Goal: Information Seeking & Learning: Learn about a topic

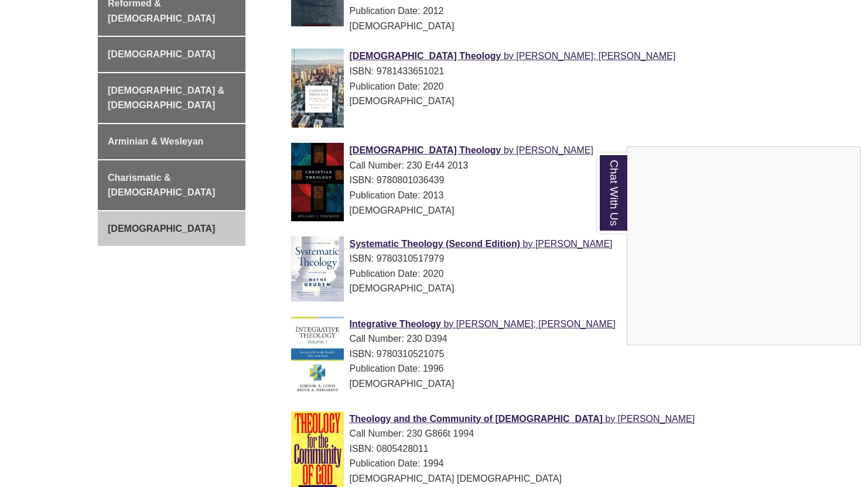
scroll to position [498, 0]
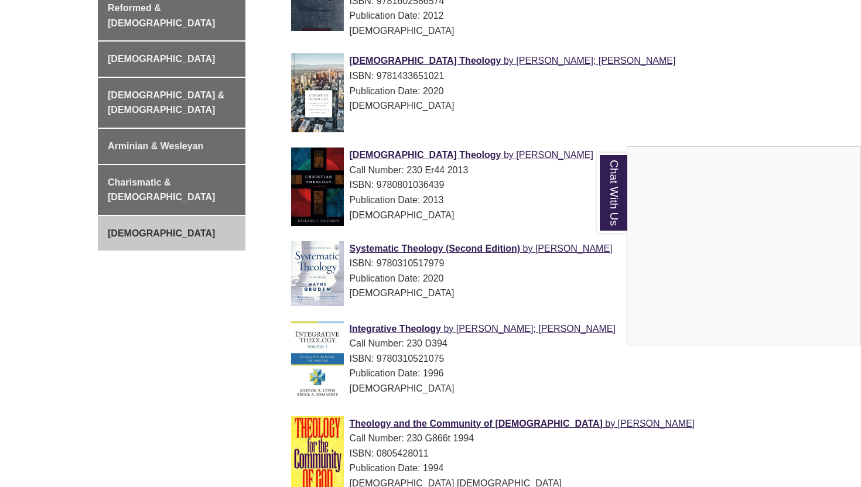
click at [542, 33] on div "Chat With Us" at bounding box center [430, 243] width 861 height 487
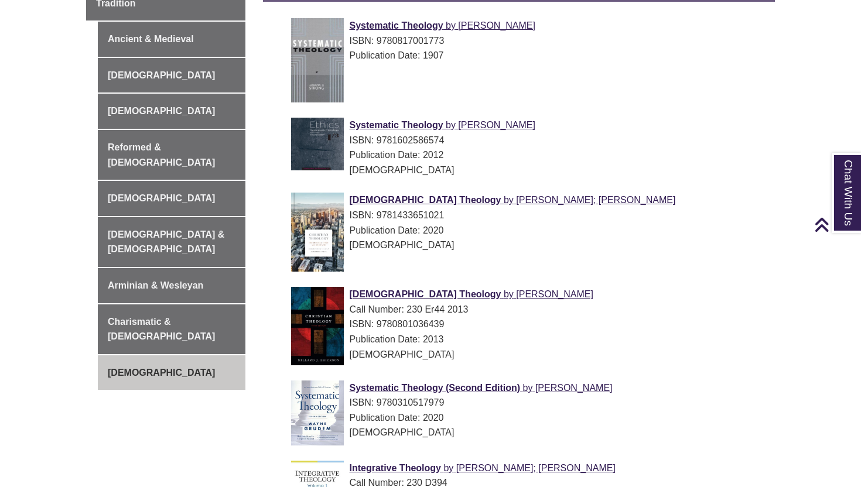
scroll to position [317, 0]
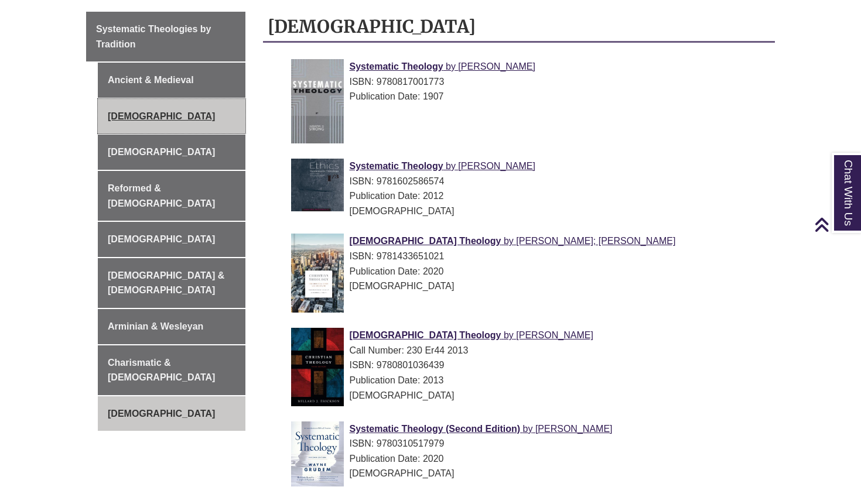
click at [182, 118] on link "[DEMOGRAPHIC_DATA]" at bounding box center [172, 116] width 148 height 35
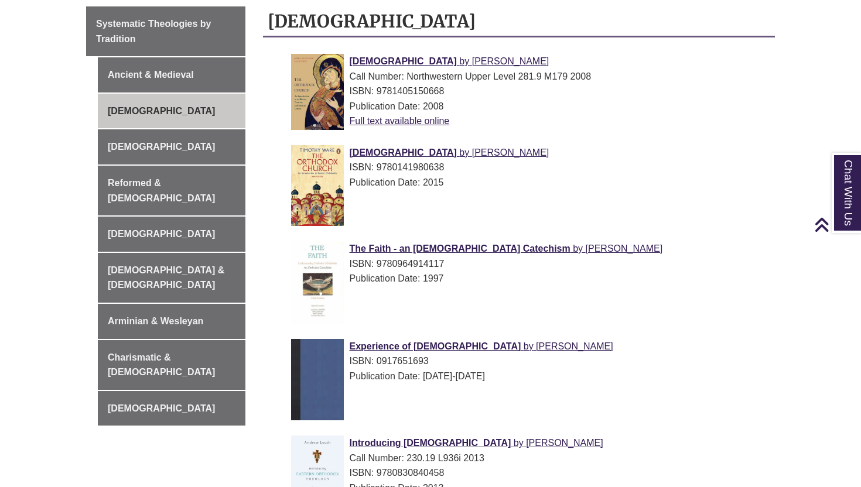
scroll to position [263, 0]
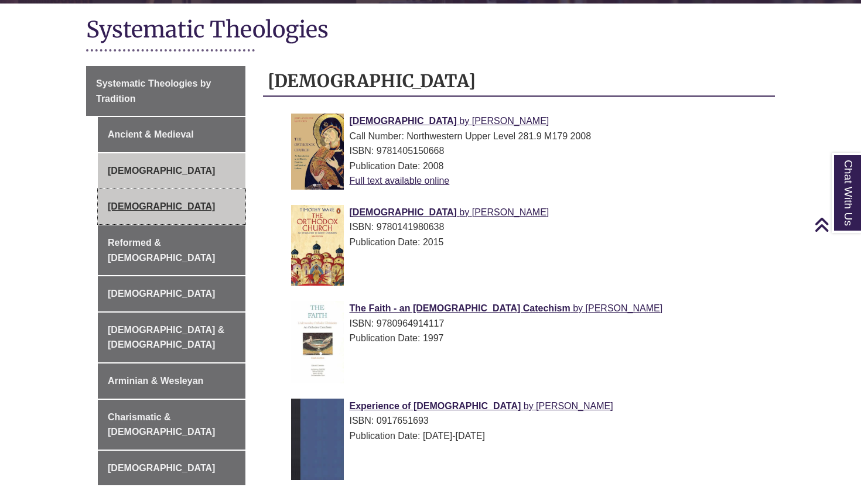
click at [163, 213] on link "[DEMOGRAPHIC_DATA]" at bounding box center [172, 206] width 148 height 35
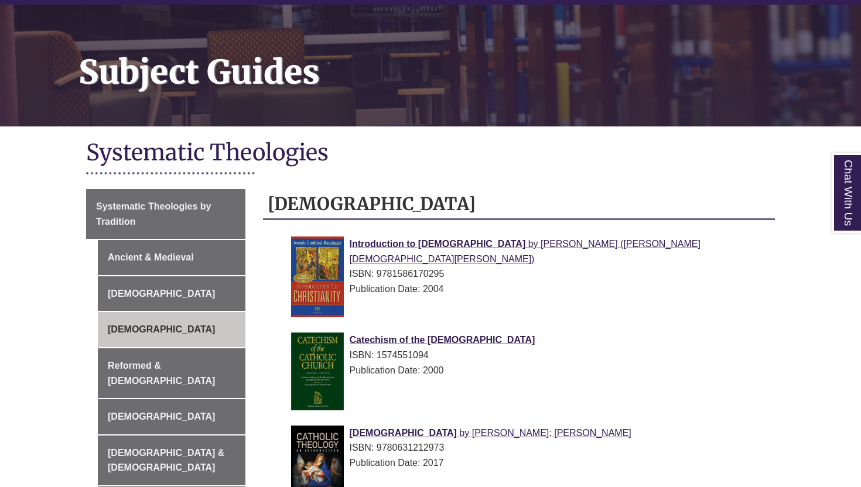
scroll to position [241, 0]
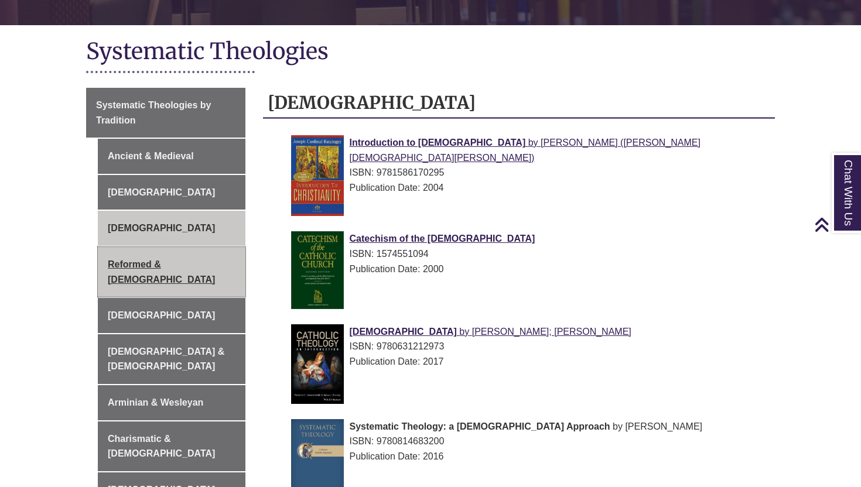
click at [170, 273] on link "Reformed & [DEMOGRAPHIC_DATA]" at bounding box center [172, 272] width 148 height 50
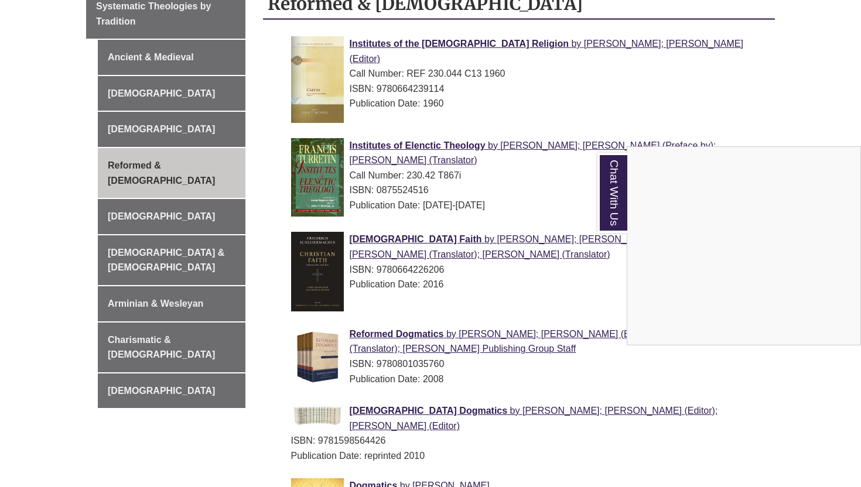
scroll to position [337, 0]
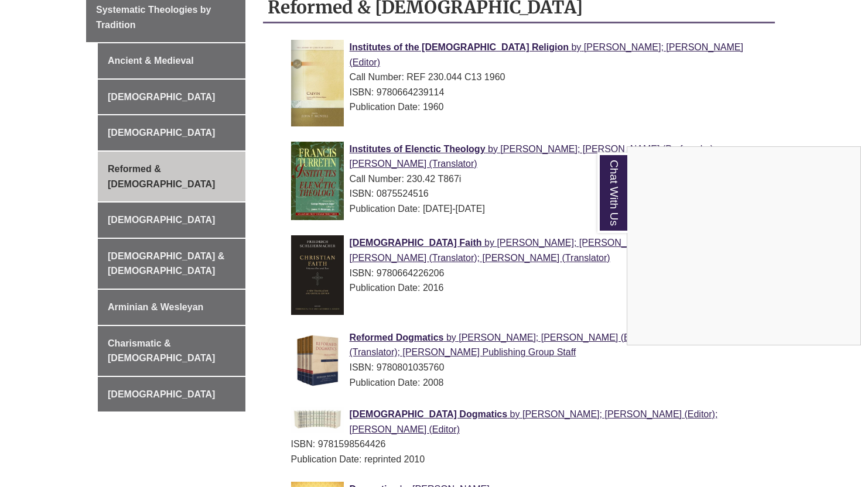
click at [186, 210] on div "Chat With Us" at bounding box center [430, 243] width 861 height 487
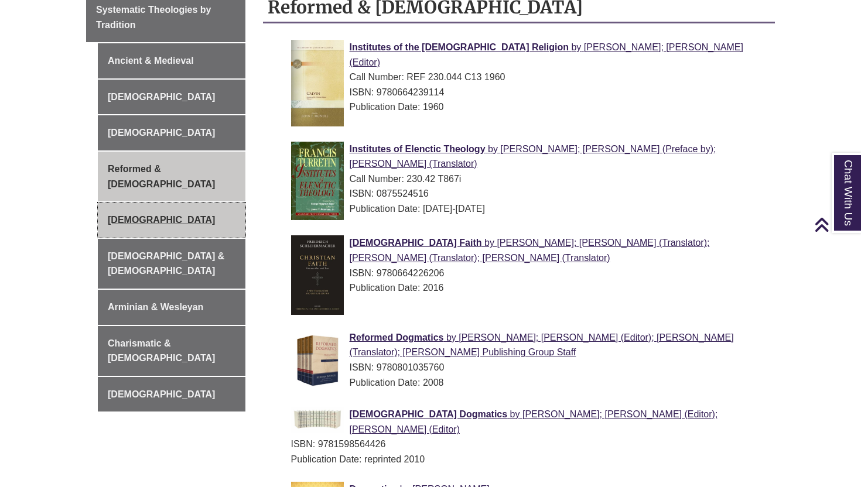
click at [127, 203] on link "[DEMOGRAPHIC_DATA]" at bounding box center [172, 220] width 148 height 35
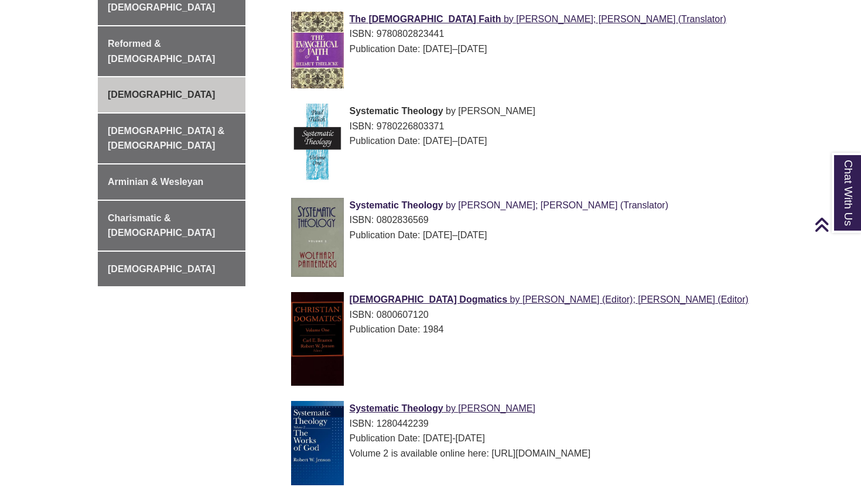
scroll to position [460, 0]
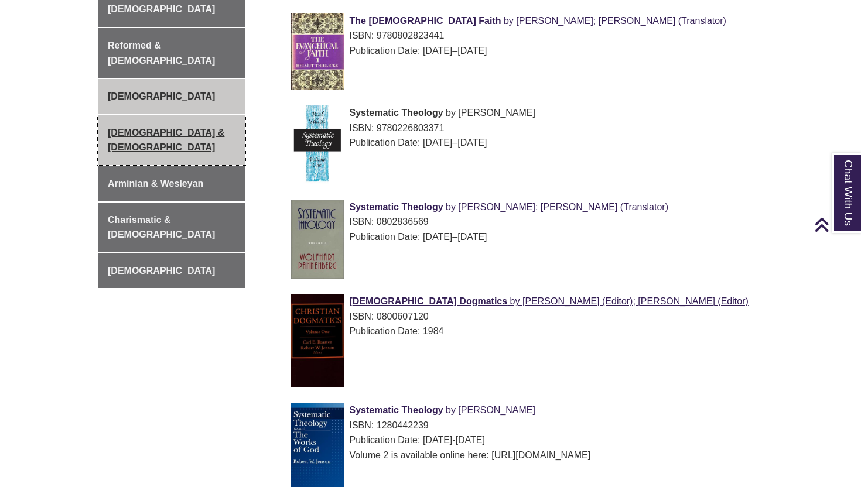
click at [187, 127] on link "[DEMOGRAPHIC_DATA] & [DEMOGRAPHIC_DATA]" at bounding box center [172, 140] width 148 height 50
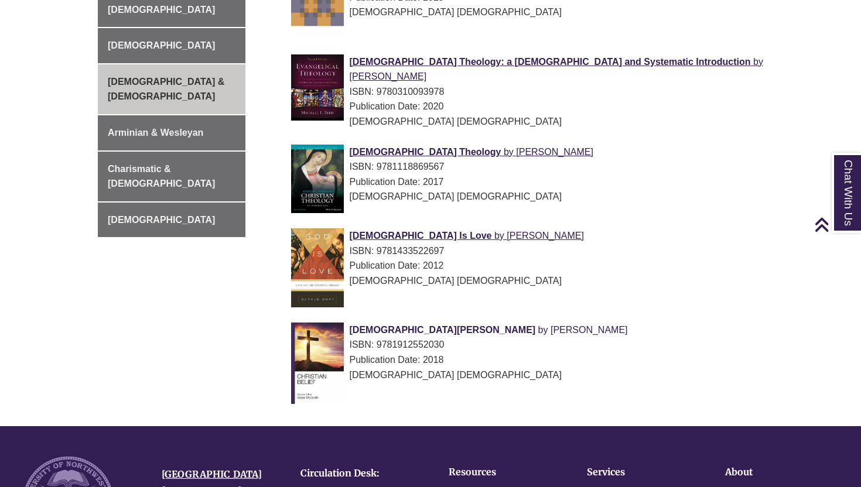
scroll to position [425, 0]
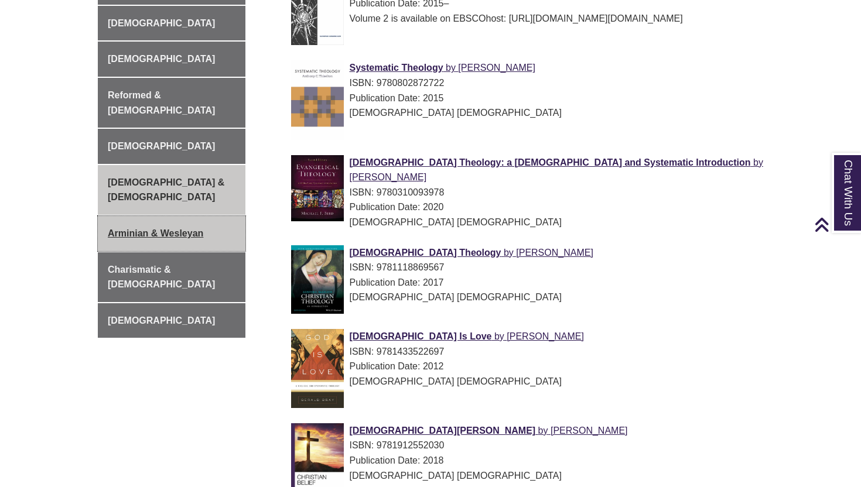
click at [182, 216] on link "Arminian & Wesleyan" at bounding box center [172, 233] width 148 height 35
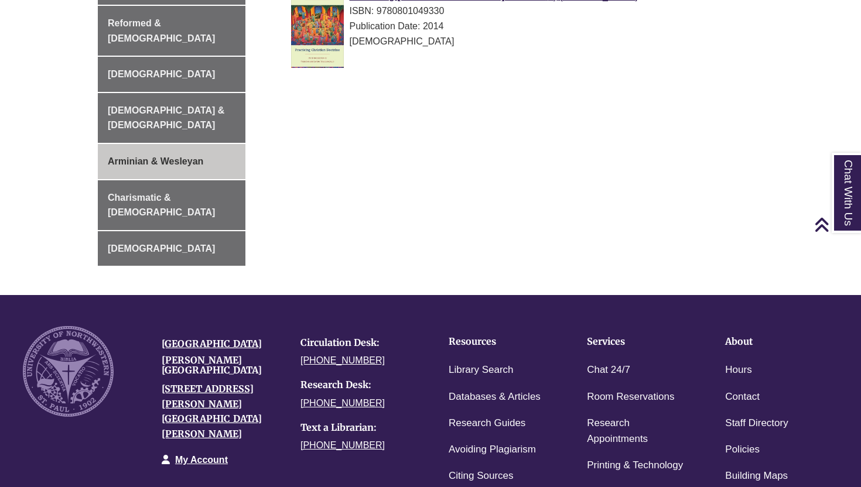
scroll to position [327, 0]
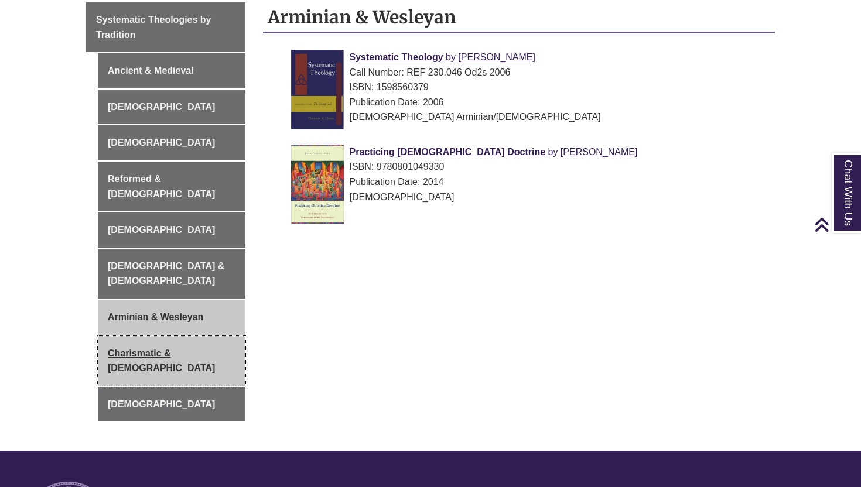
click at [172, 336] on link "Charismatic & [DEMOGRAPHIC_DATA]" at bounding box center [172, 361] width 148 height 50
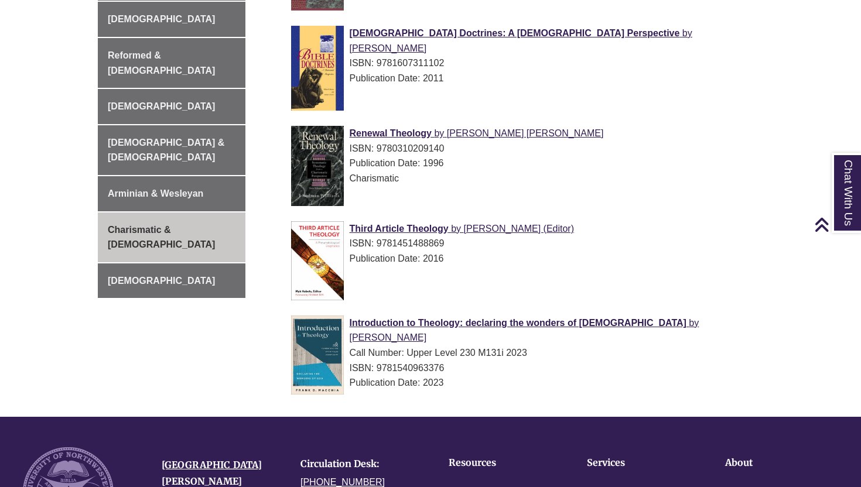
scroll to position [501, 0]
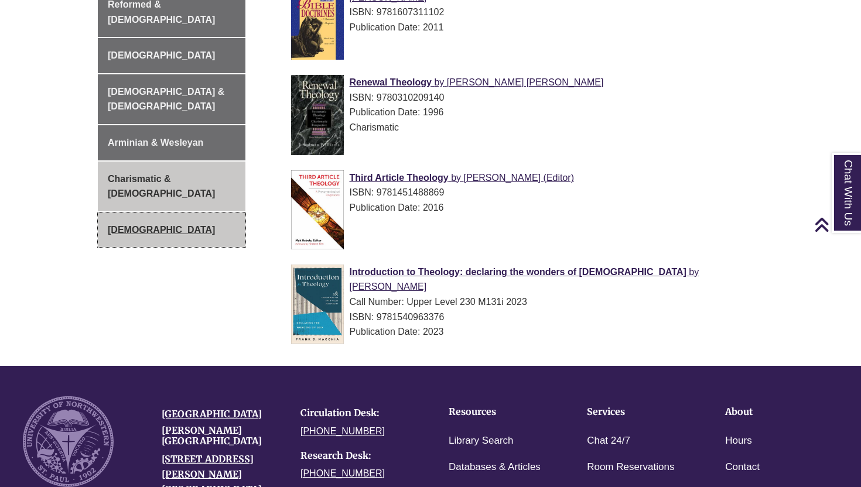
click at [186, 213] on link "[DEMOGRAPHIC_DATA]" at bounding box center [172, 230] width 148 height 35
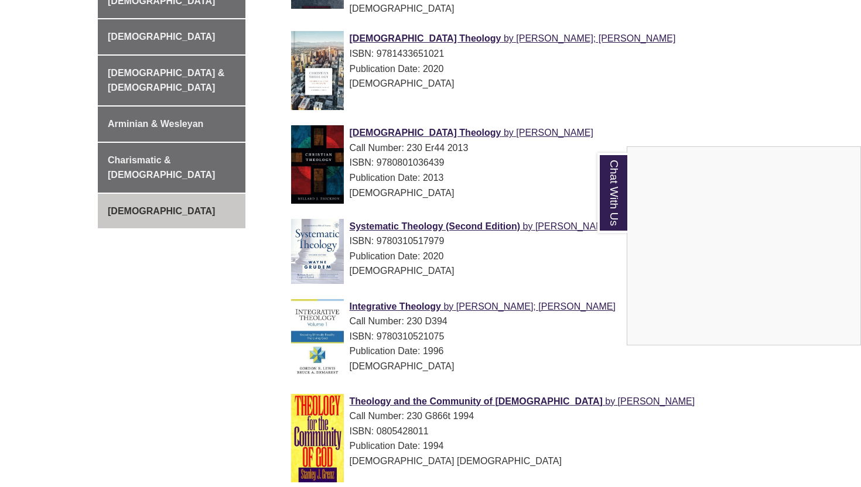
scroll to position [526, 0]
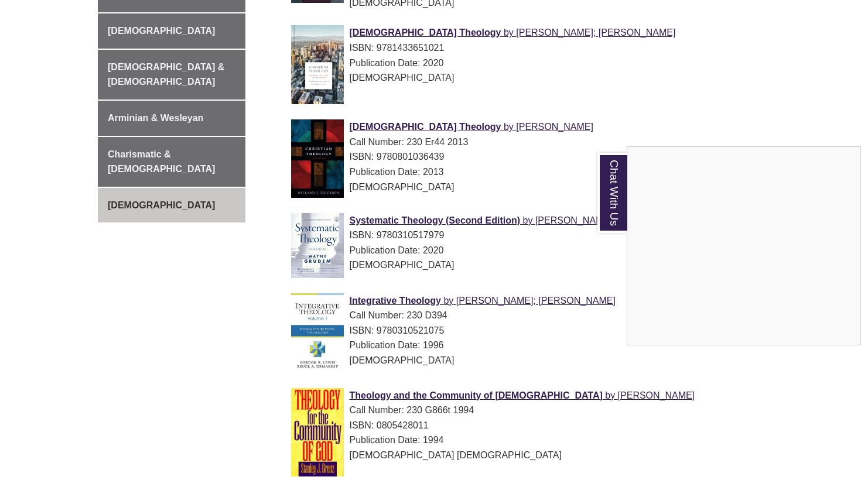
click at [236, 337] on div "Chat With Us" at bounding box center [430, 243] width 861 height 487
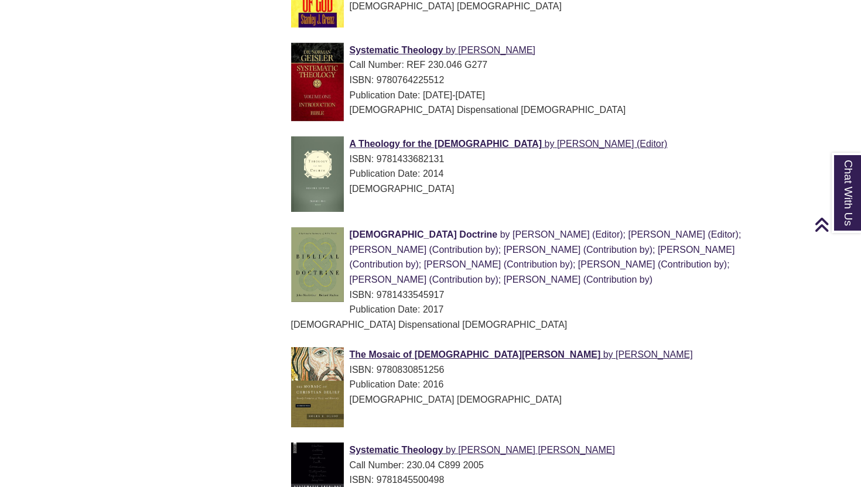
scroll to position [973, 0]
